Goal: Information Seeking & Learning: Learn about a topic

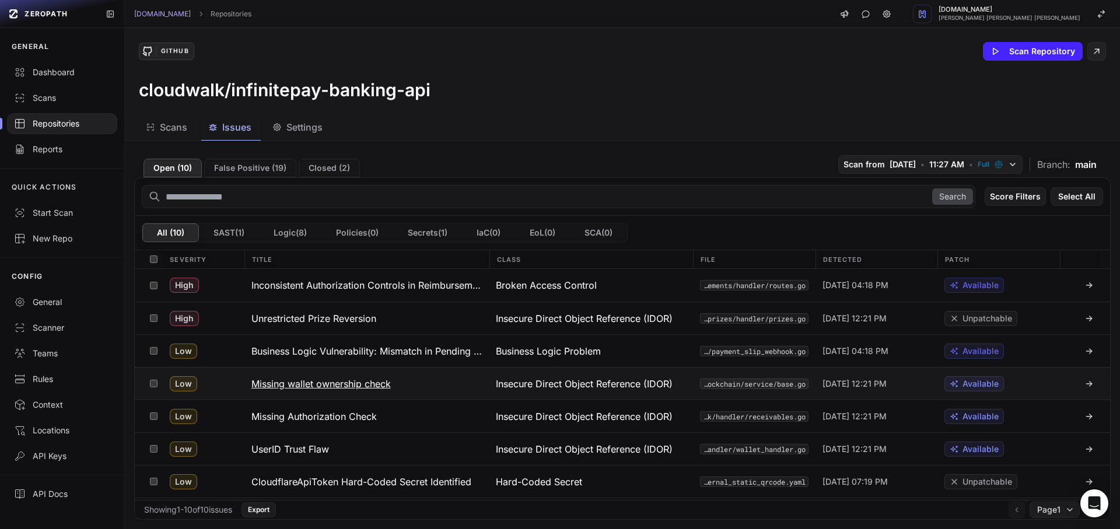
click at [269, 368] on button "Missing wallet ownership check" at bounding box center [366, 384] width 245 height 32
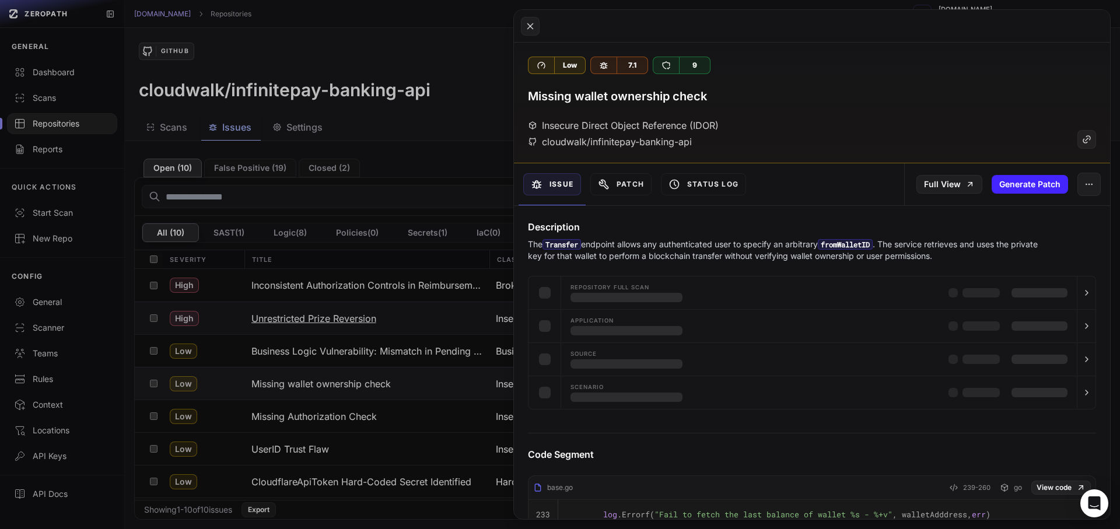
click at [357, 312] on button at bounding box center [560, 264] width 1120 height 529
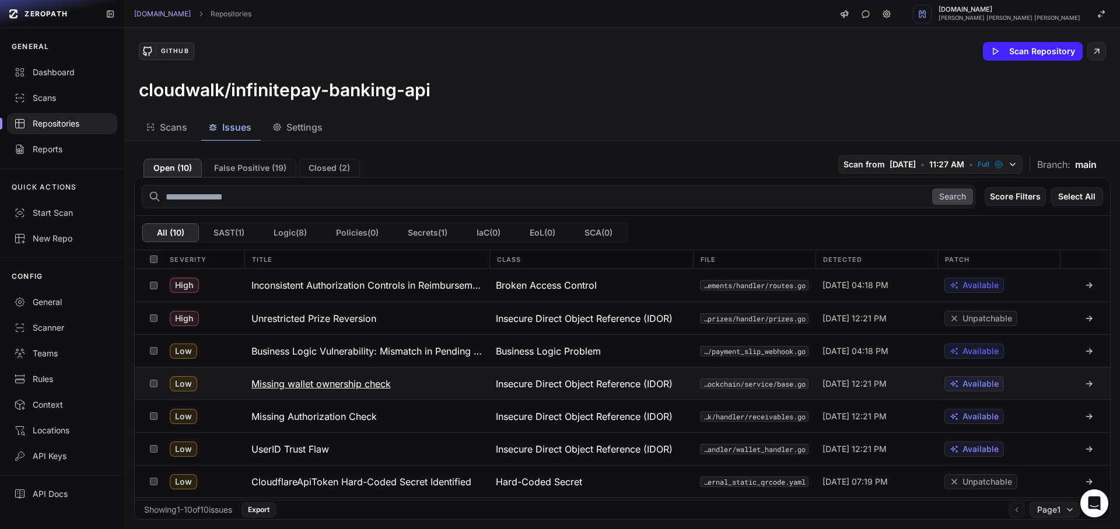
click at [337, 370] on button "Missing wallet ownership check" at bounding box center [366, 384] width 245 height 32
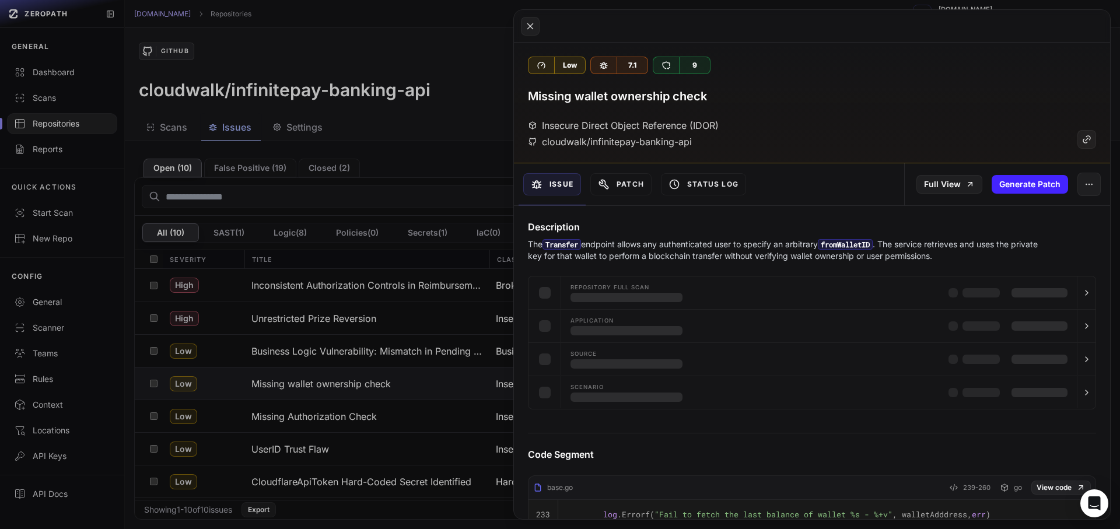
click at [335, 356] on button at bounding box center [560, 264] width 1120 height 529
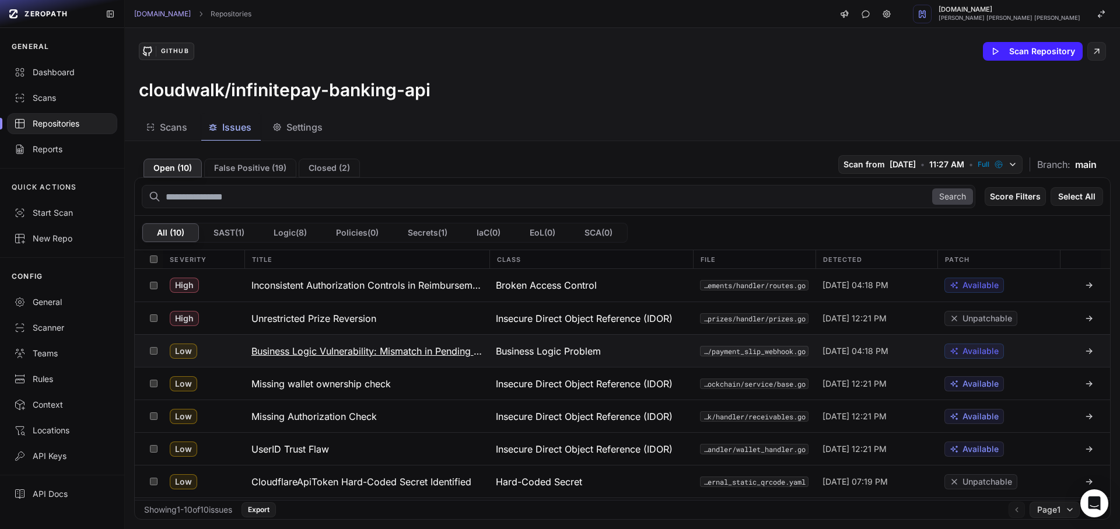
click at [296, 342] on button "Business Logic Vulnerability: Mismatch in Pending Amount Reversion Authorization" at bounding box center [366, 351] width 245 height 32
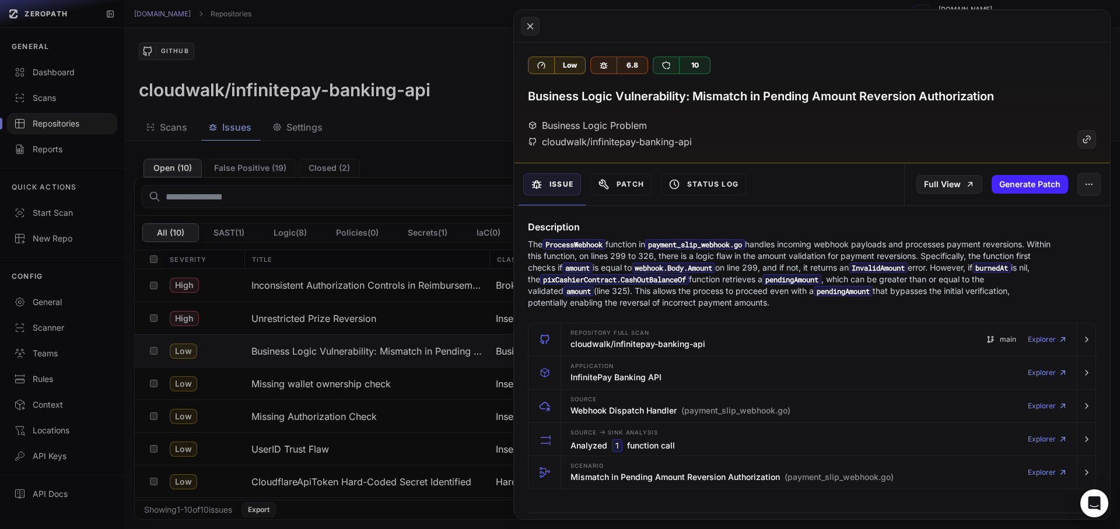
click at [397, 346] on button at bounding box center [560, 264] width 1120 height 529
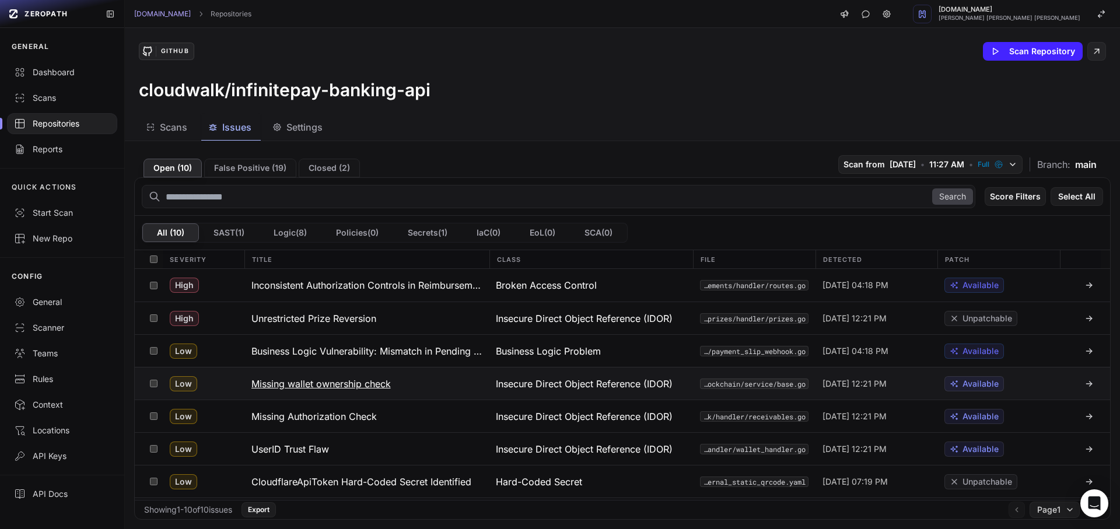
click at [349, 382] on h3 "Missing wallet ownership check" at bounding box center [320, 384] width 139 height 14
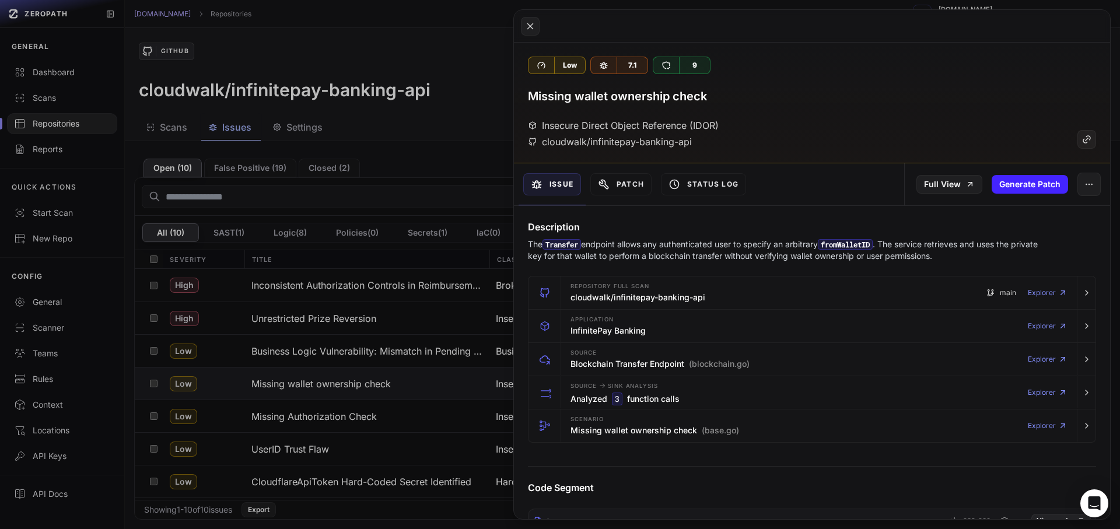
click at [652, 256] on p "The Transfer endpoint allows any authenticated user to specify an arbitrary fro…" at bounding box center [789, 250] width 523 height 23
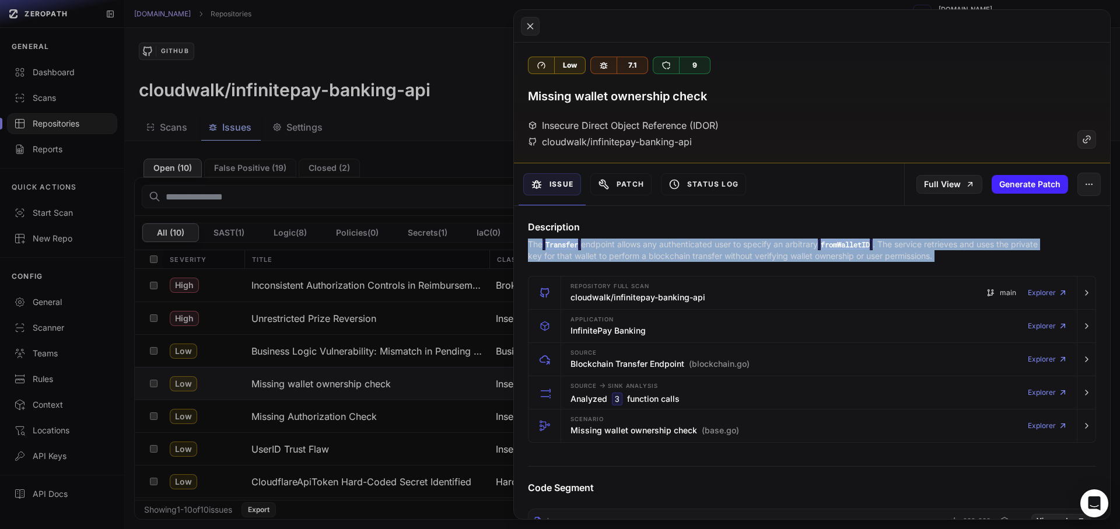
click at [652, 256] on p "The Transfer endpoint allows any authenticated user to specify an arbitrary fro…" at bounding box center [789, 250] width 523 height 23
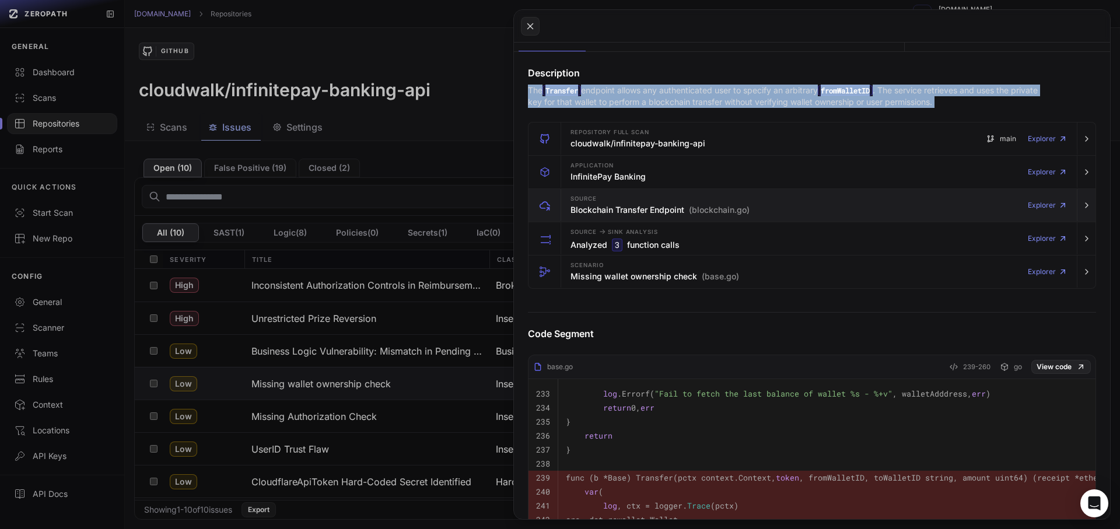
scroll to position [105, 0]
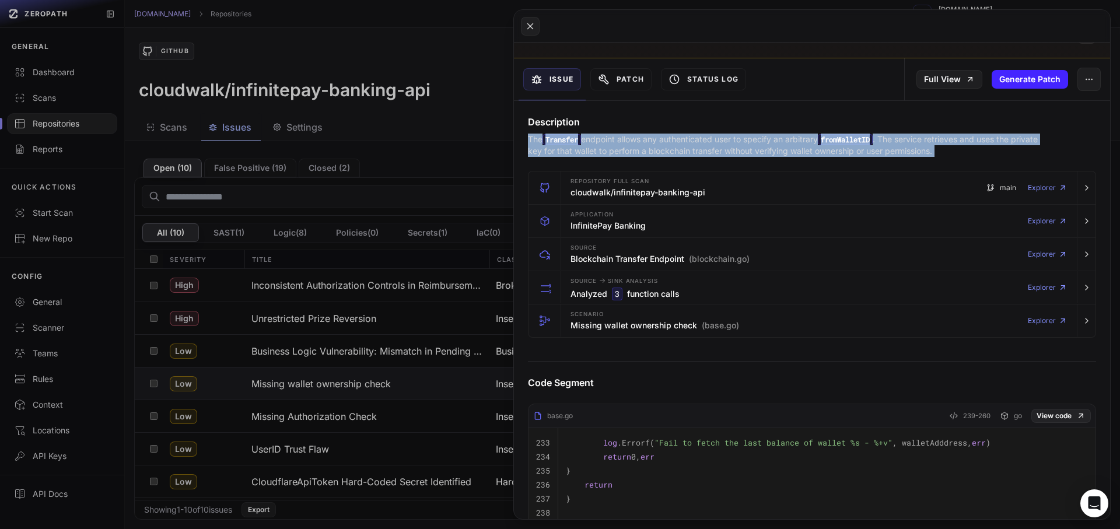
click at [684, 153] on p "The Transfer endpoint allows any authenticated user to specify an arbitrary fro…" at bounding box center [789, 145] width 523 height 23
copy div "The Transfer endpoint allows any authenticated user to specify an arbitrary fro…"
click at [688, 306] on div "Scenario Missing wallet ownership check (base.go) Explorer" at bounding box center [819, 321] width 506 height 33
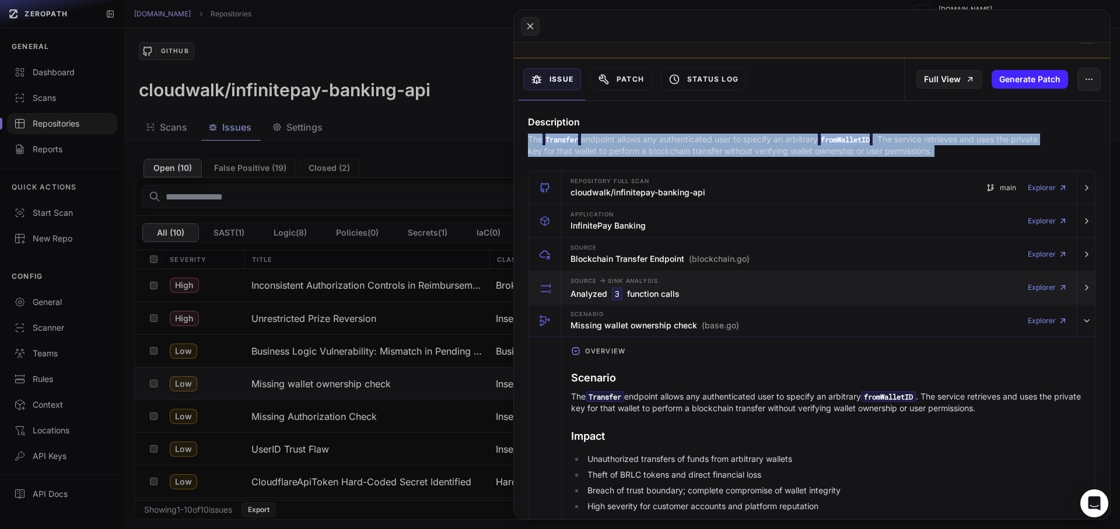
click at [679, 272] on div "Source -> Sink Analysis Analyzed 3 function calls Explorer" at bounding box center [819, 287] width 506 height 33
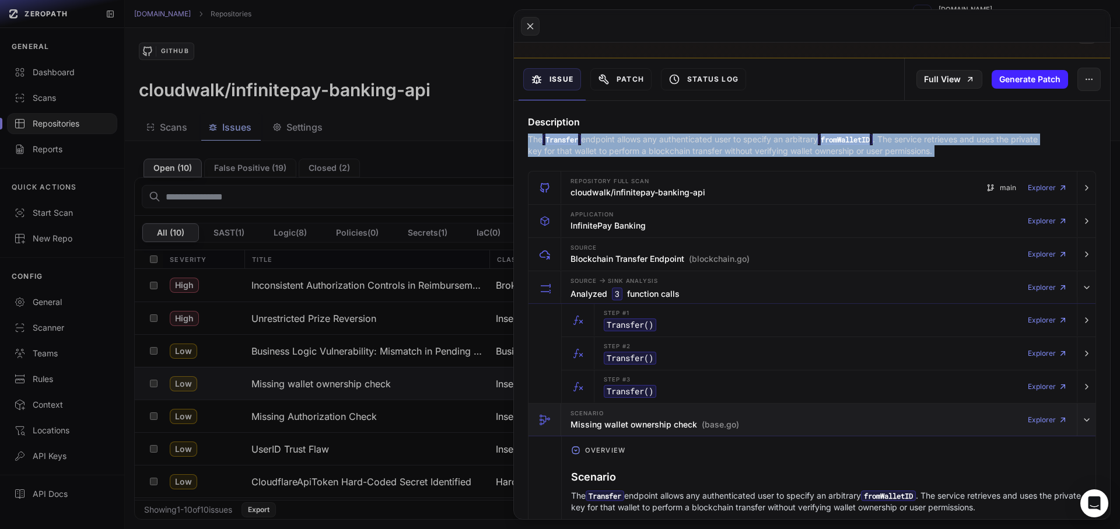
click at [644, 415] on div "Scenario Missing wallet ownership check (base.go)" at bounding box center [655, 419] width 169 height 23
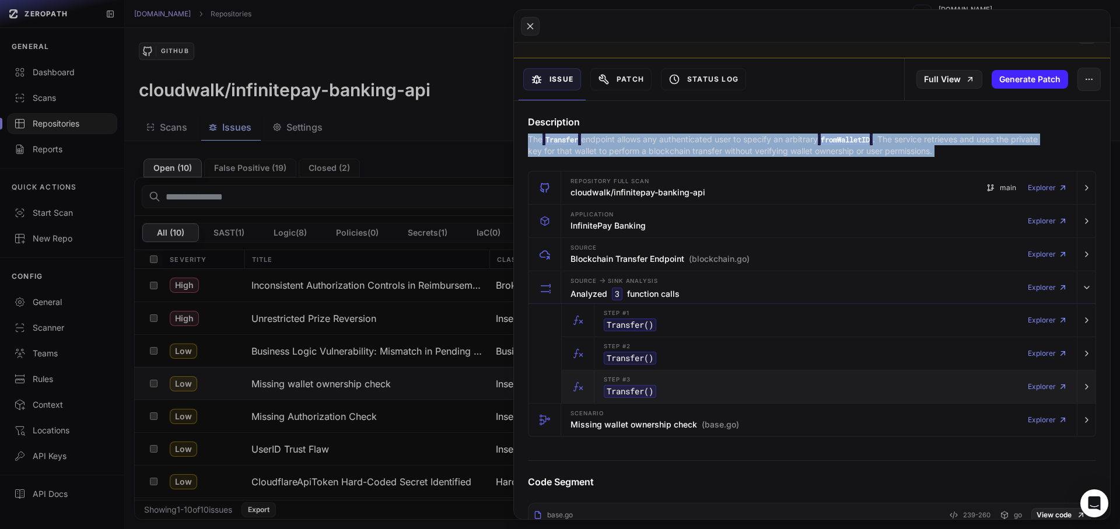
click at [662, 379] on div "Step #3 Transfer () Explorer" at bounding box center [835, 387] width 473 height 33
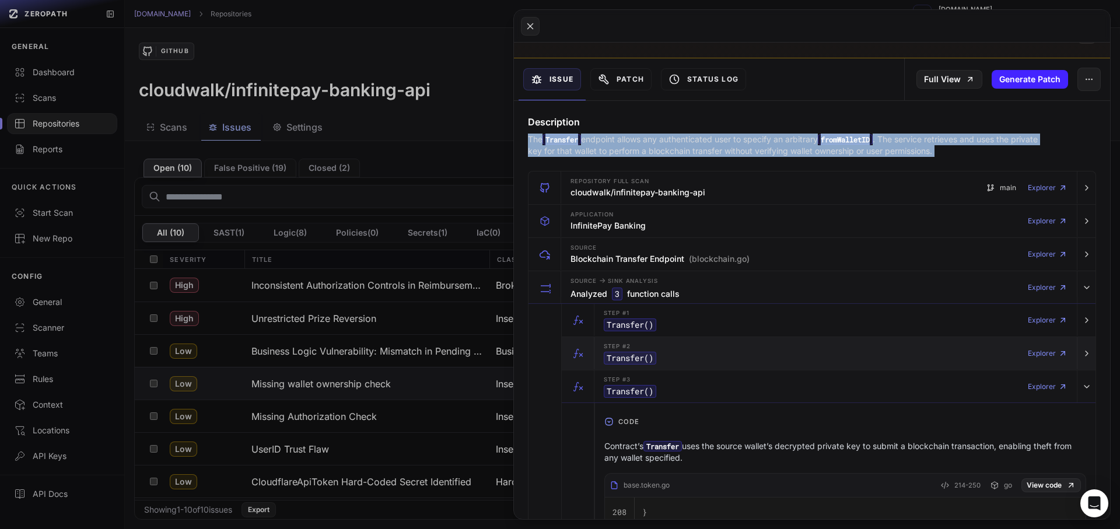
click at [667, 354] on div "Step #2 Transfer () Explorer" at bounding box center [835, 353] width 473 height 33
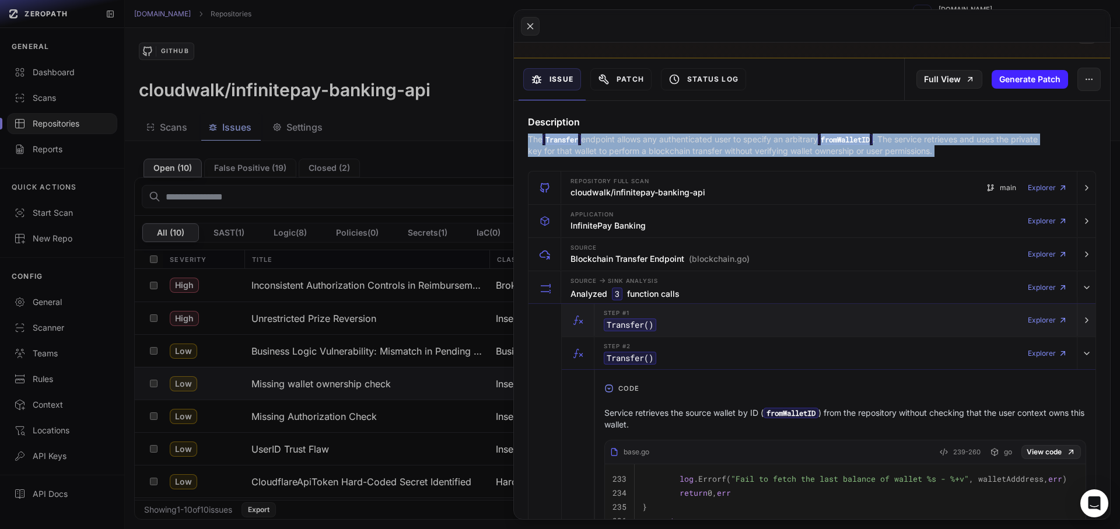
click at [672, 310] on div "Step #1 Transfer () Explorer" at bounding box center [835, 320] width 473 height 33
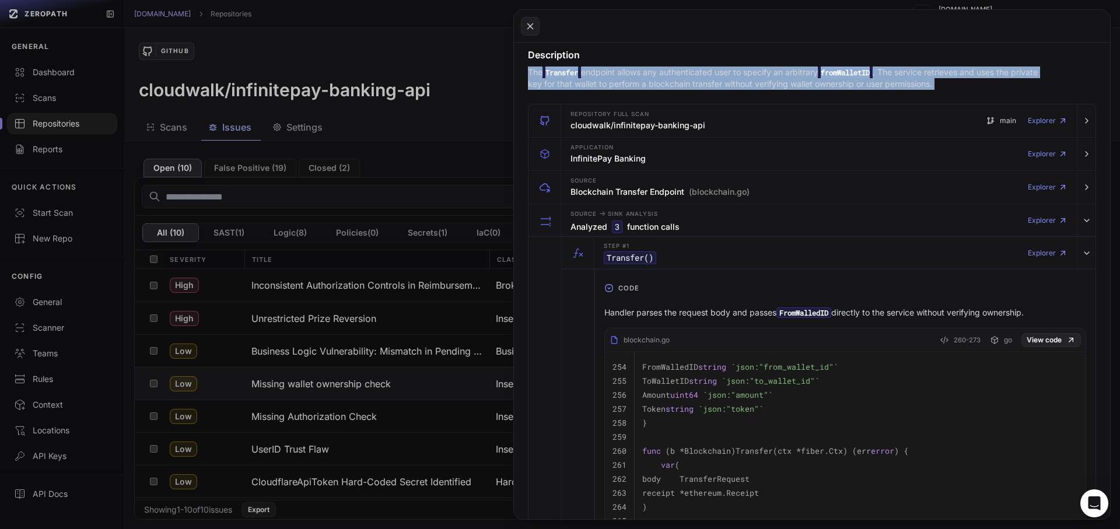
scroll to position [210, 0]
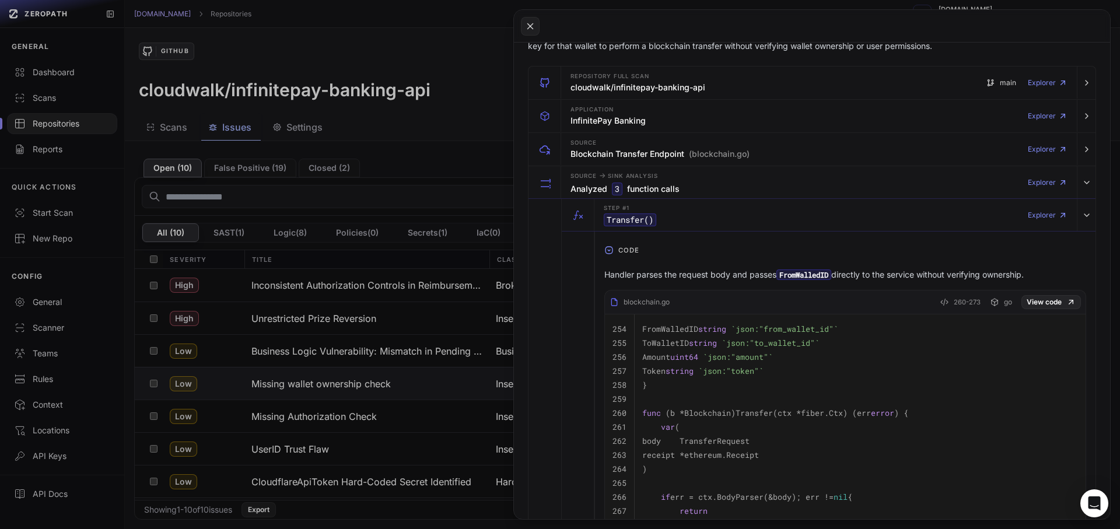
click at [697, 280] on p "Handler parses the request body and passes FromWalledID directly to the service…" at bounding box center [845, 275] width 482 height 12
click at [711, 275] on p "Handler parses the request body and passes FromWalledID directly to the service…" at bounding box center [845, 275] width 482 height 12
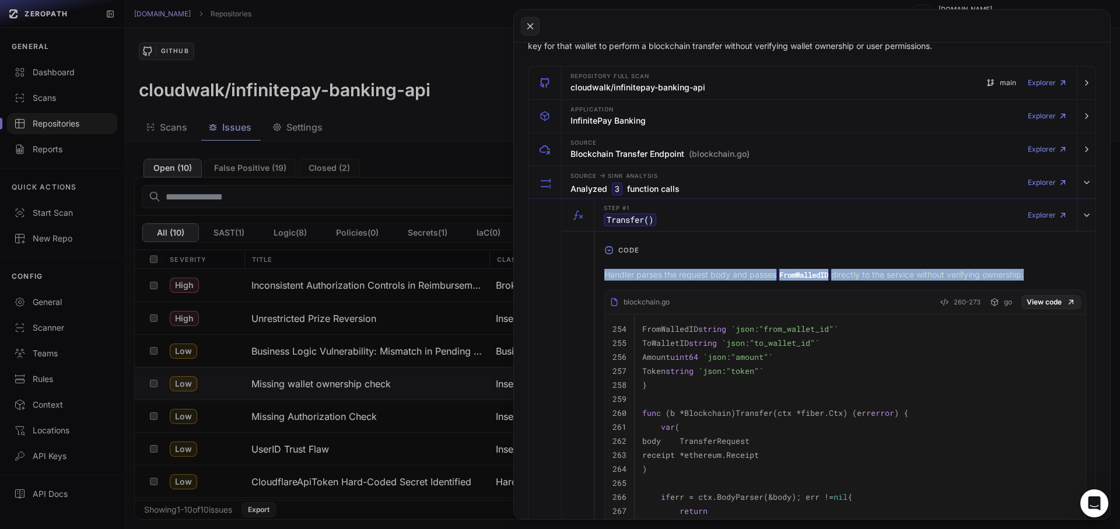
click at [711, 275] on p "Handler parses the request body and passes FromWalledID directly to the service…" at bounding box center [845, 275] width 482 height 12
copy div "Handler parses the request body and passes FromWalledID directly to the service…"
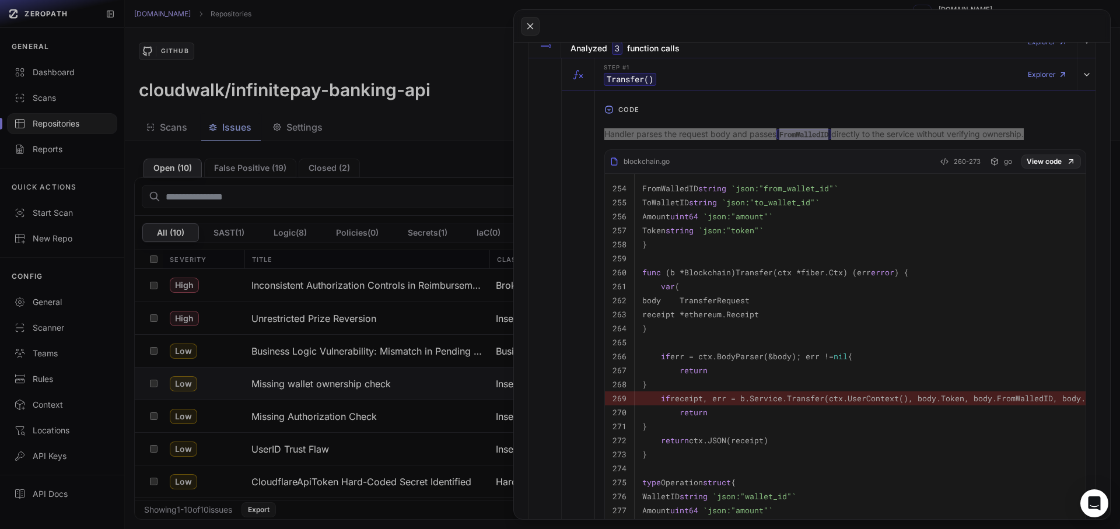
scroll to position [525, 0]
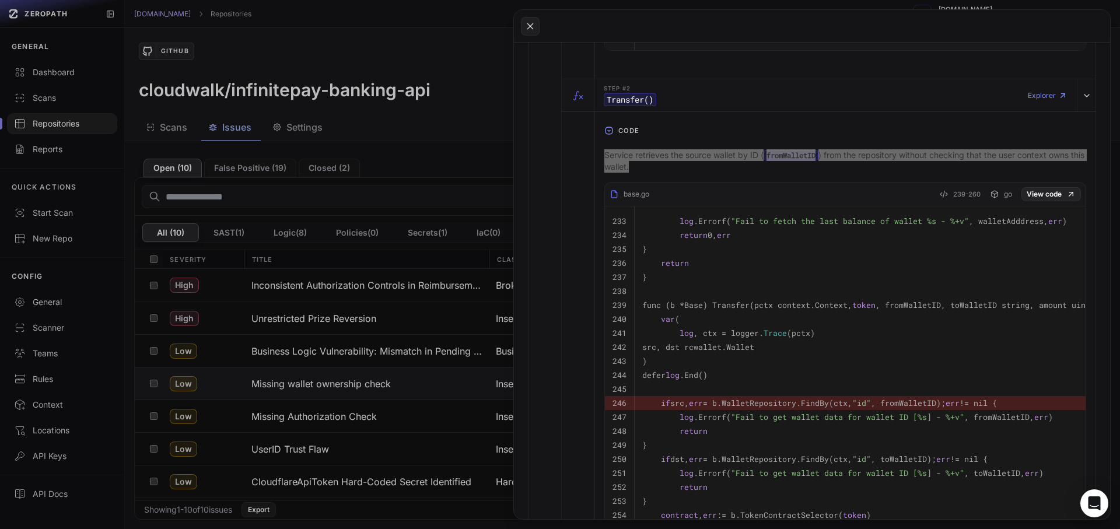
scroll to position [1260, 0]
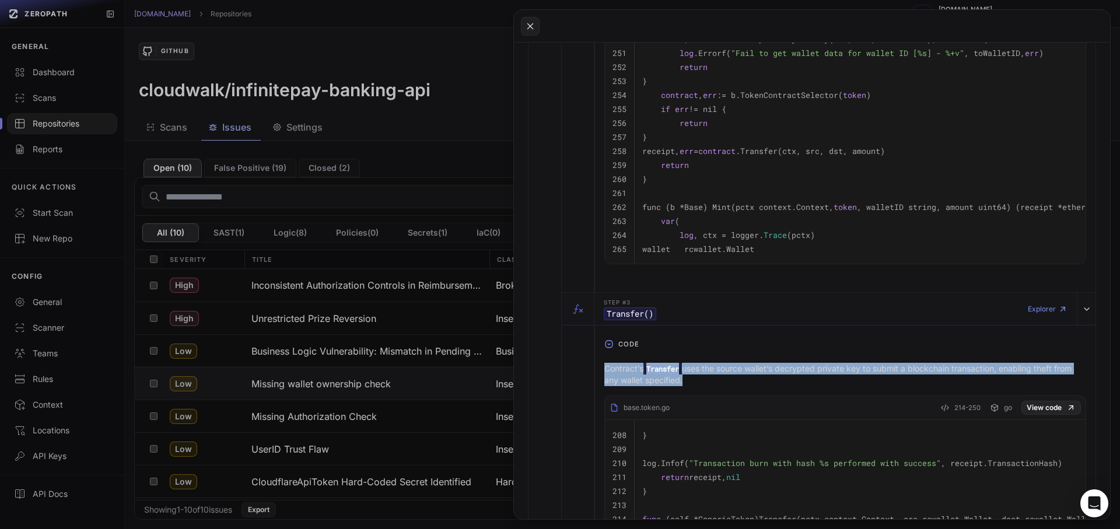
copy div "Contract’s Transfer uses the source wallet’s decrypted private key to submit a …"
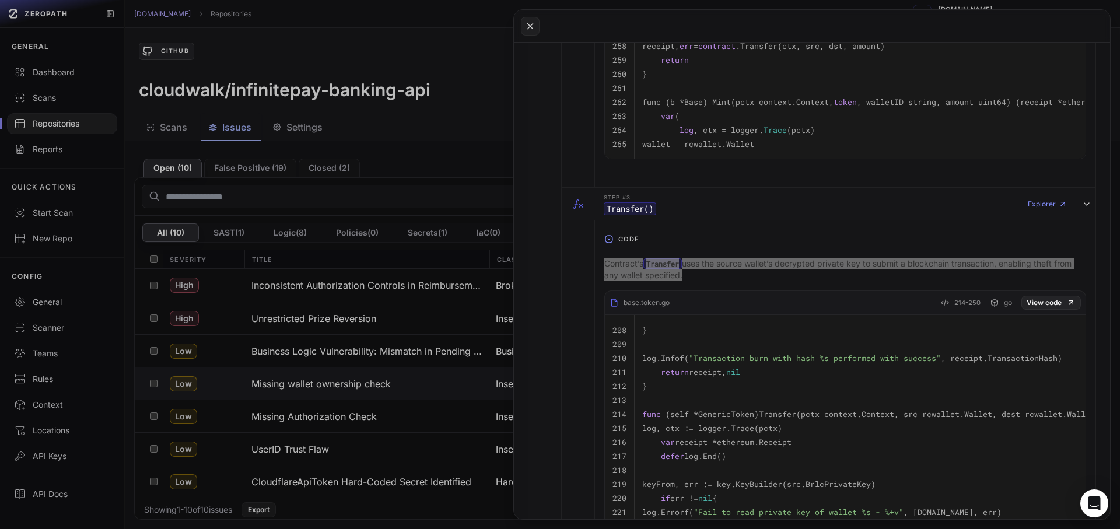
scroll to position [1470, 0]
